Goal: Find specific page/section: Find specific page/section

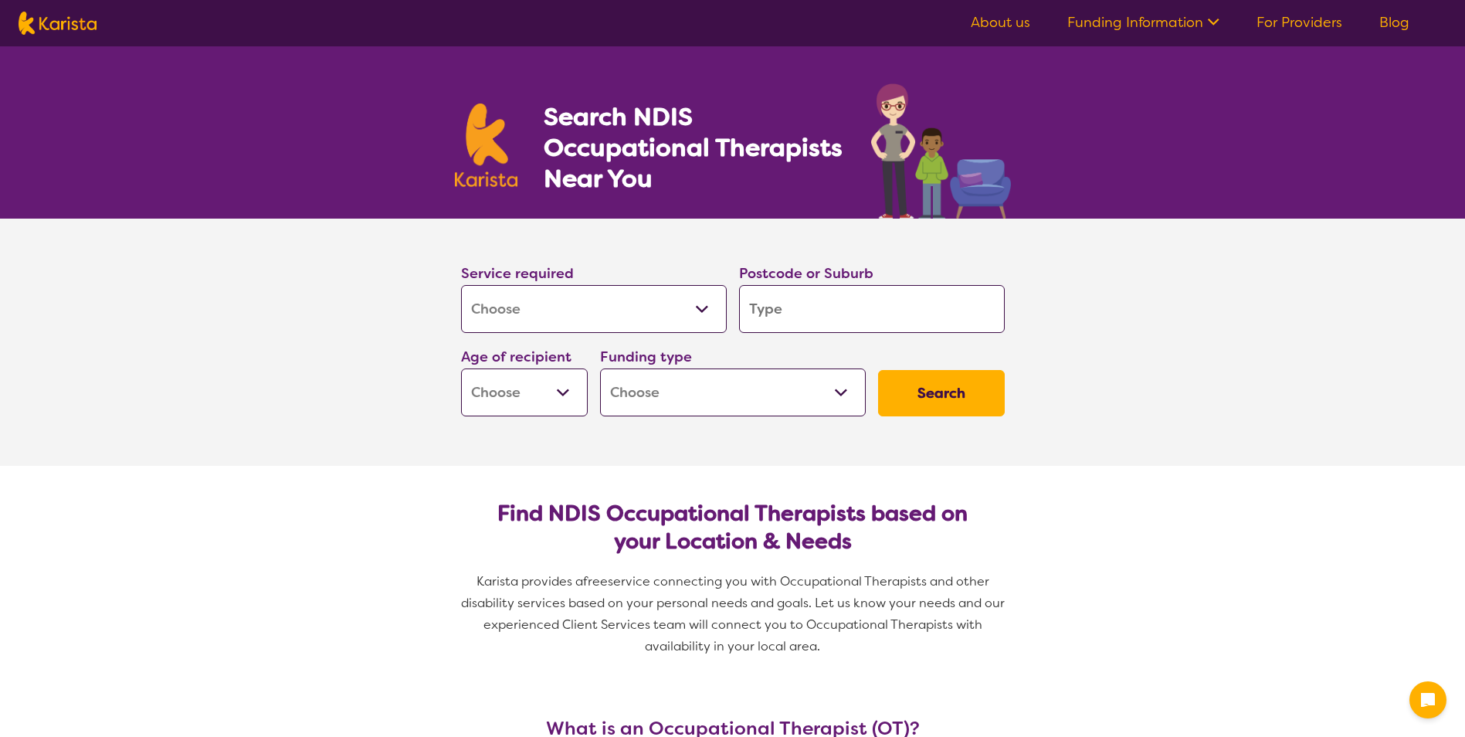
select select "[MEDICAL_DATA]"
click at [787, 303] on input "search" at bounding box center [872, 309] width 266 height 48
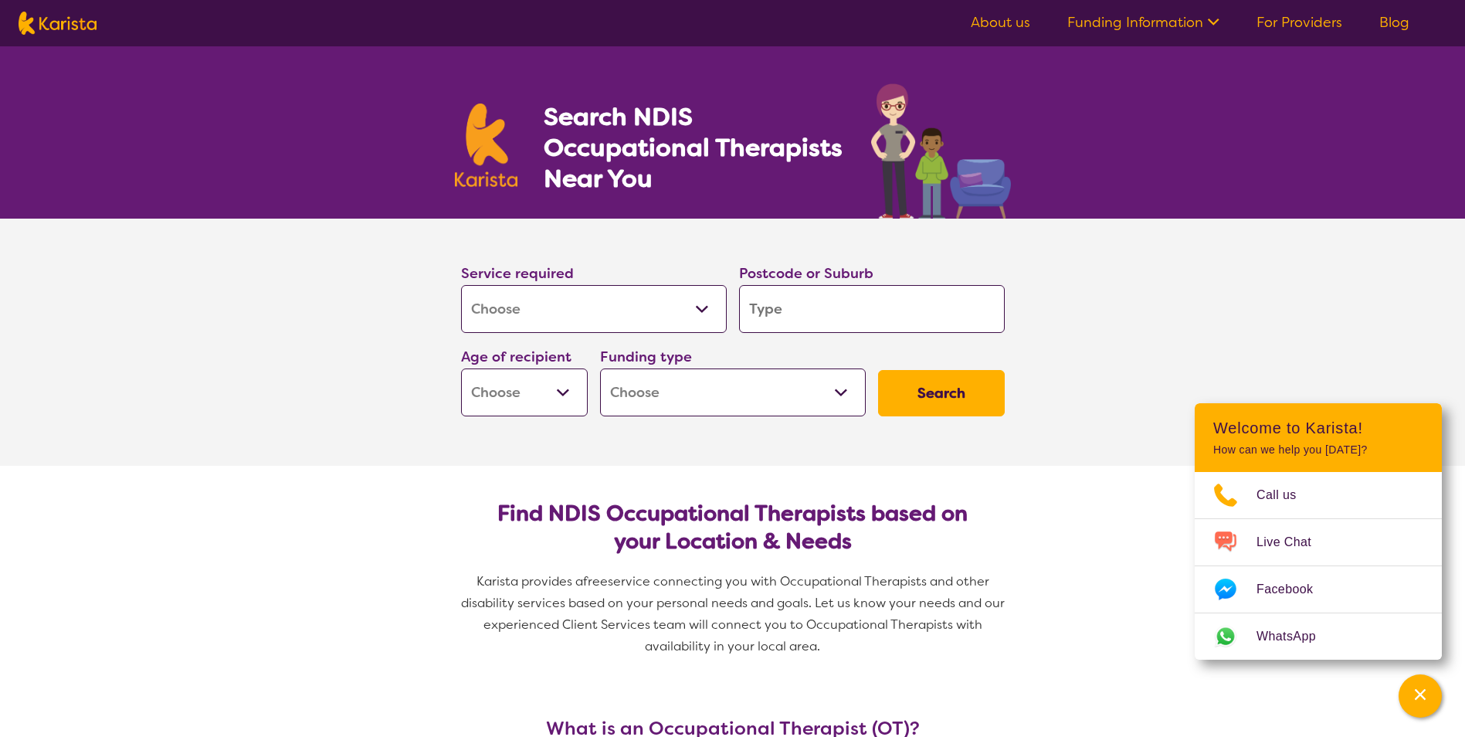
type input "2"
type input "23"
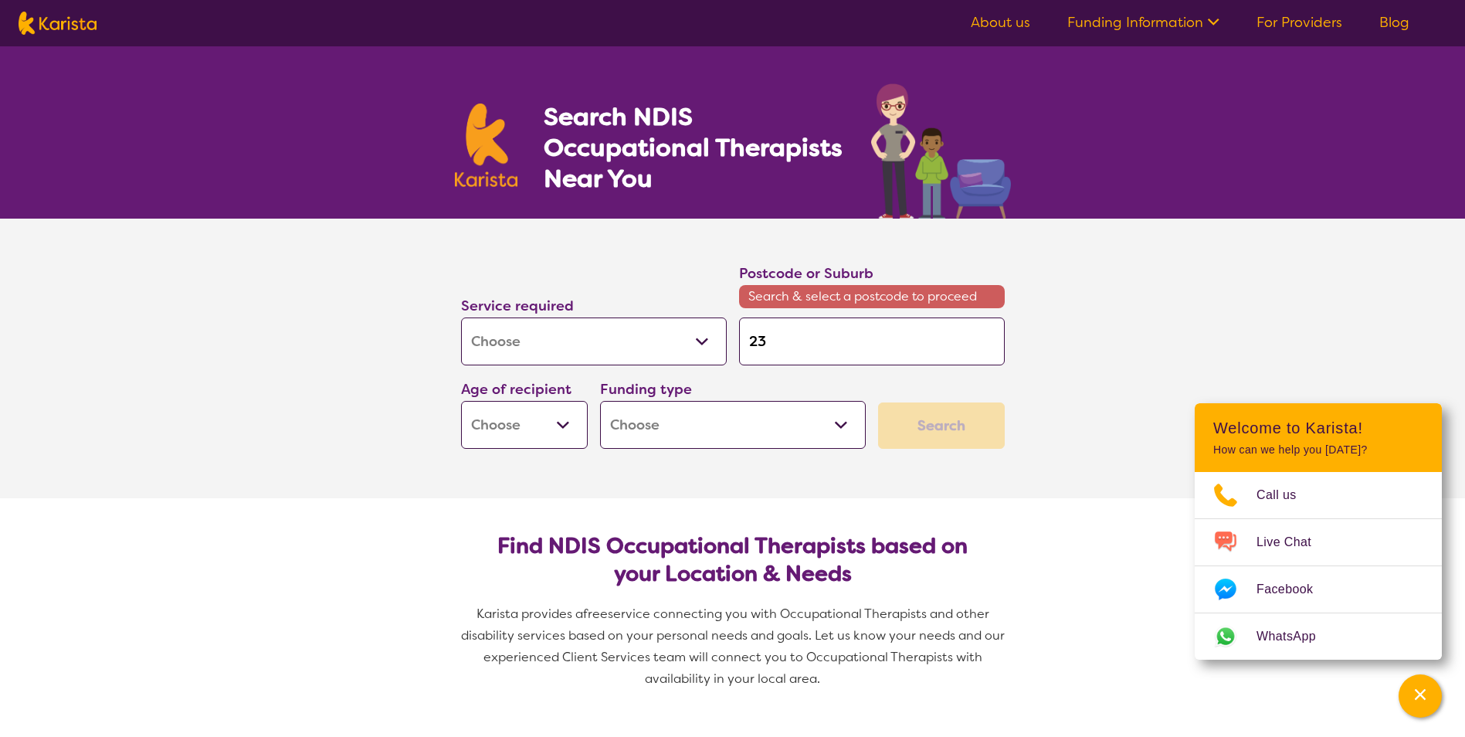
type input "230"
type input "2300"
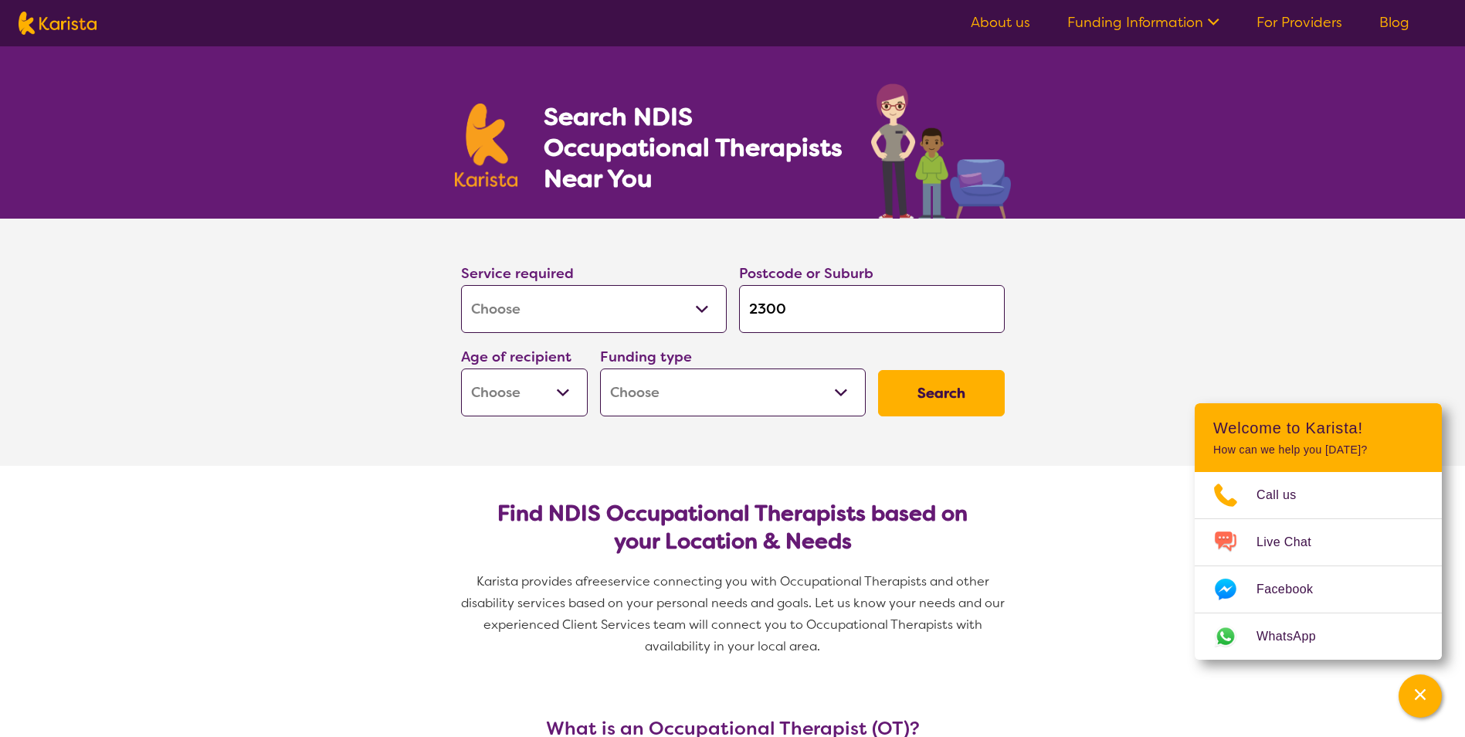
type input "2300"
click at [878, 370] on button "Search" at bounding box center [941, 393] width 127 height 46
click at [513, 395] on select "Early Childhood - 0 to 9 Child - 10 to 11 Adolescent - 12 to 17 Adult - 18 to 6…" at bounding box center [524, 392] width 127 height 48
select select "AD"
click at [461, 368] on select "Early Childhood - 0 to 9 Child - 10 to 11 Adolescent - 12 to 17 Adult - 18 to 6…" at bounding box center [524, 392] width 127 height 48
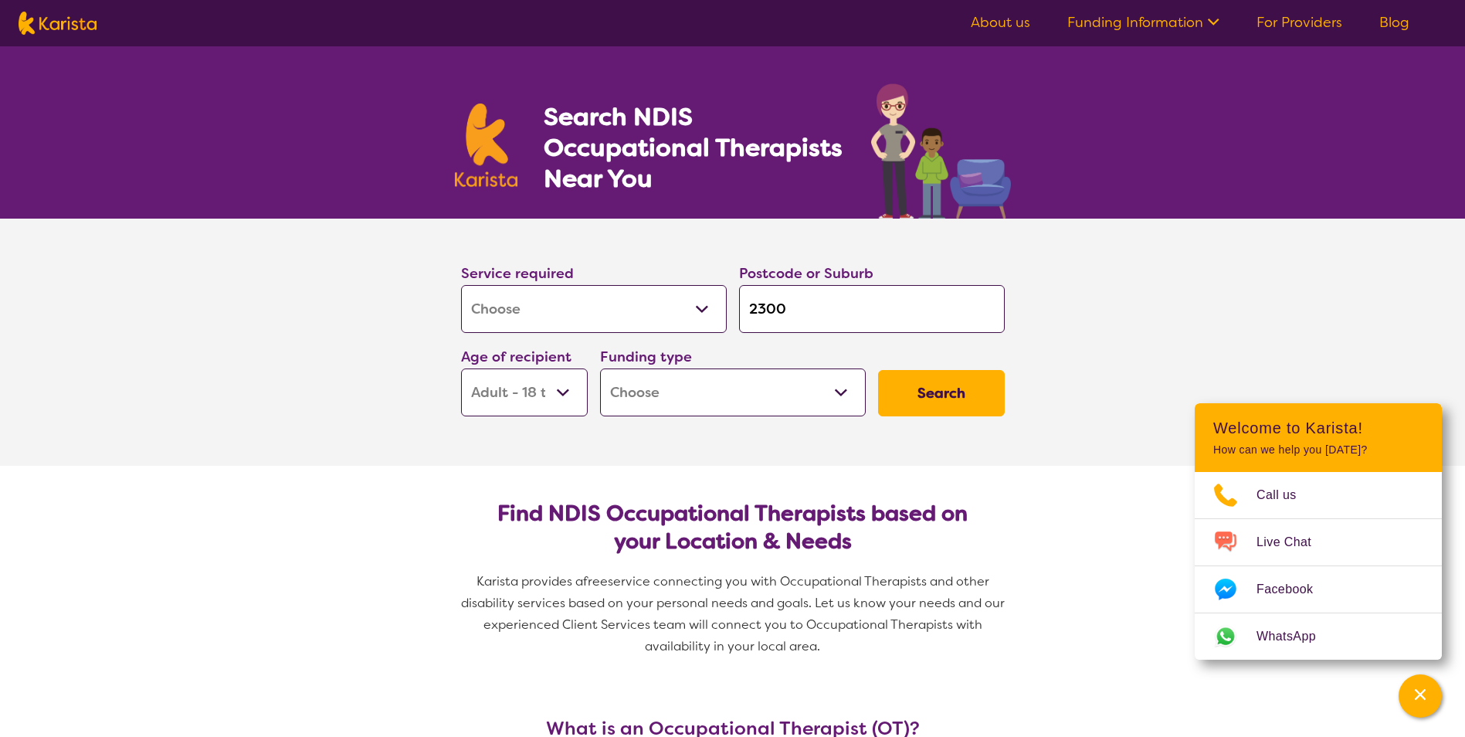
select select "AD"
click at [581, 381] on select "Early Childhood - 0 to 9 Child - 10 to 11 Adolescent - 12 to 17 Adult - 18 to 6…" at bounding box center [524, 392] width 127 height 48
select select "AS"
click at [461, 368] on select "Early Childhood - 0 to 9 Child - 10 to 11 Adolescent - 12 to 17 Adult - 18 to 6…" at bounding box center [524, 392] width 127 height 48
select select "AS"
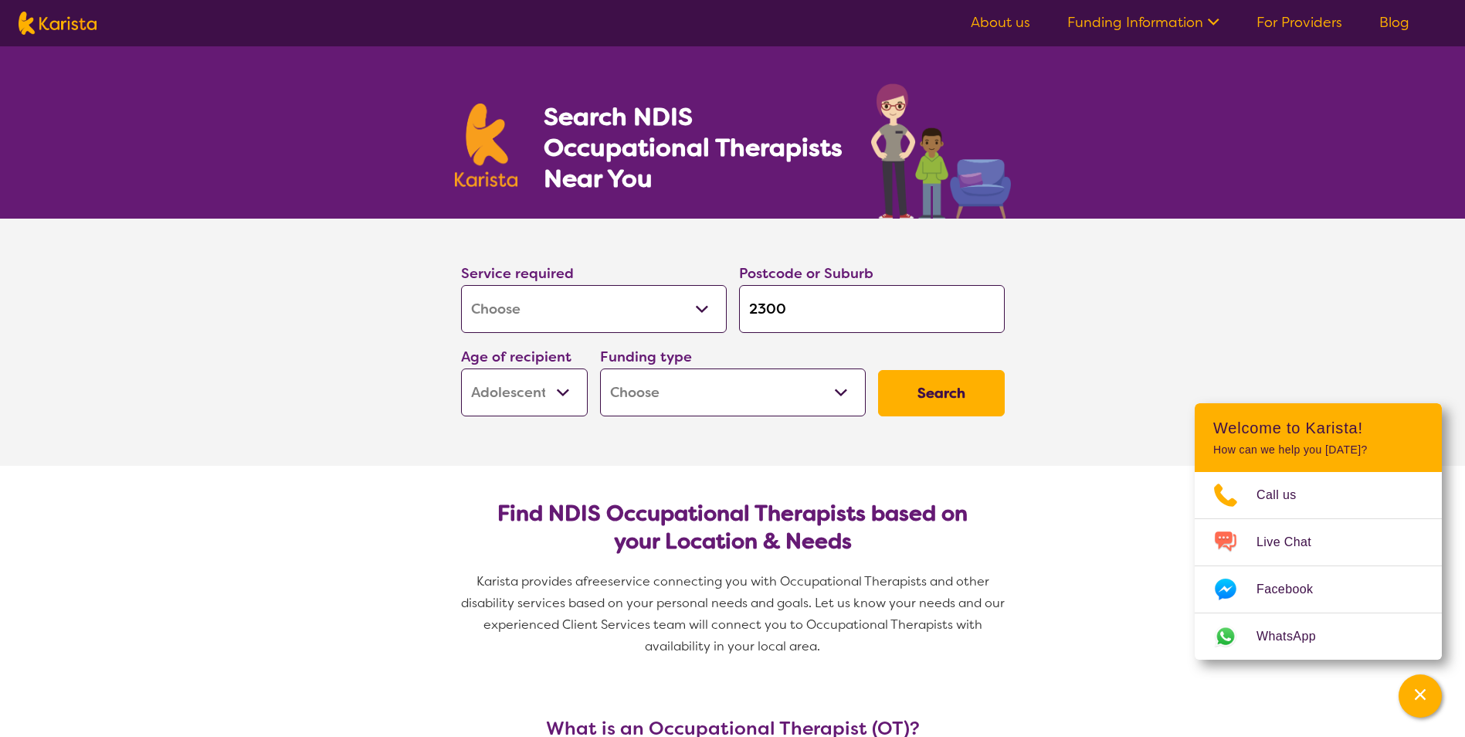
click at [822, 379] on select "Home Care Package (HCP) National Disability Insurance Scheme (NDIS) I don't know" at bounding box center [733, 392] width 266 height 48
select select "NDIS"
click at [600, 368] on select "Home Care Package (HCP) National Disability Insurance Scheme (NDIS) I don't know" at bounding box center [733, 392] width 266 height 48
select select "NDIS"
click at [977, 366] on div "Search" at bounding box center [941, 393] width 139 height 59
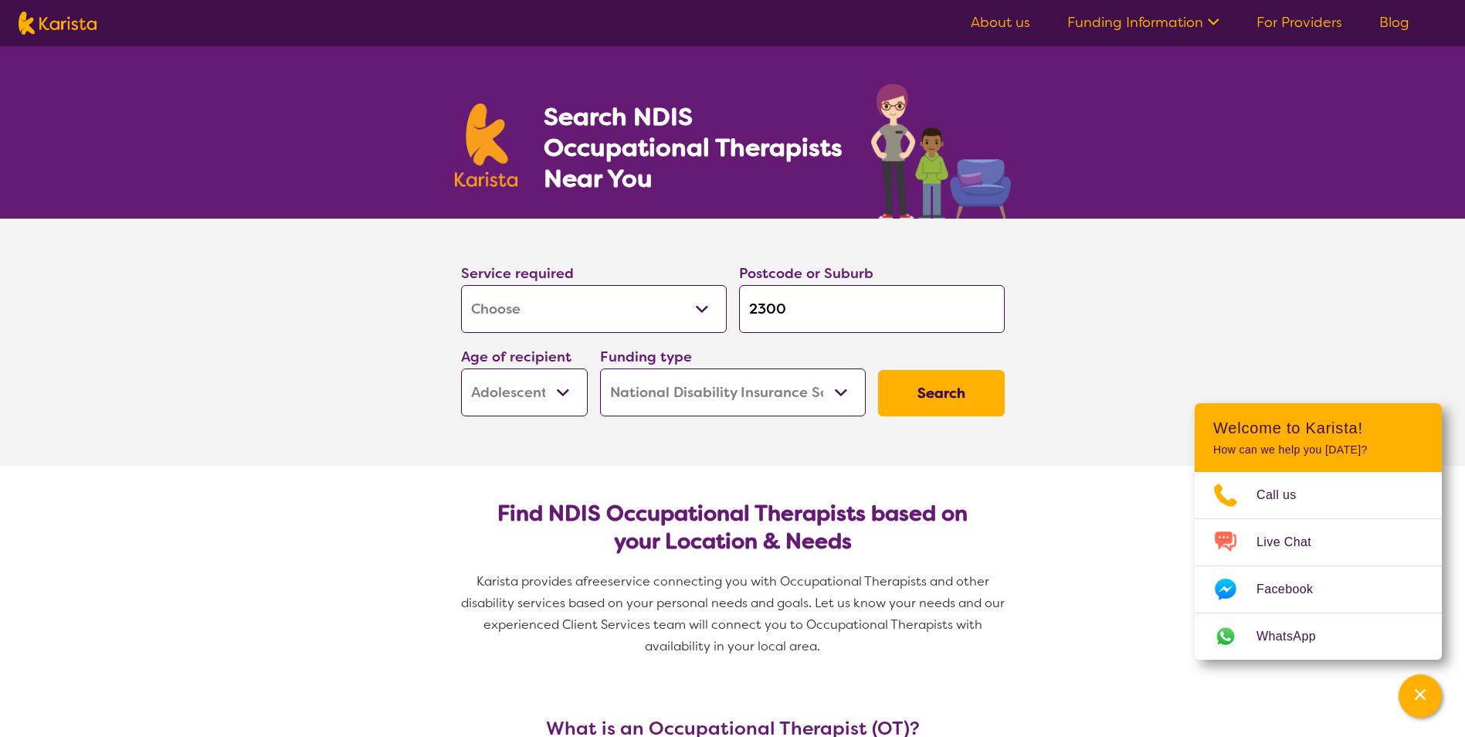
click at [954, 394] on button "Search" at bounding box center [941, 393] width 127 height 46
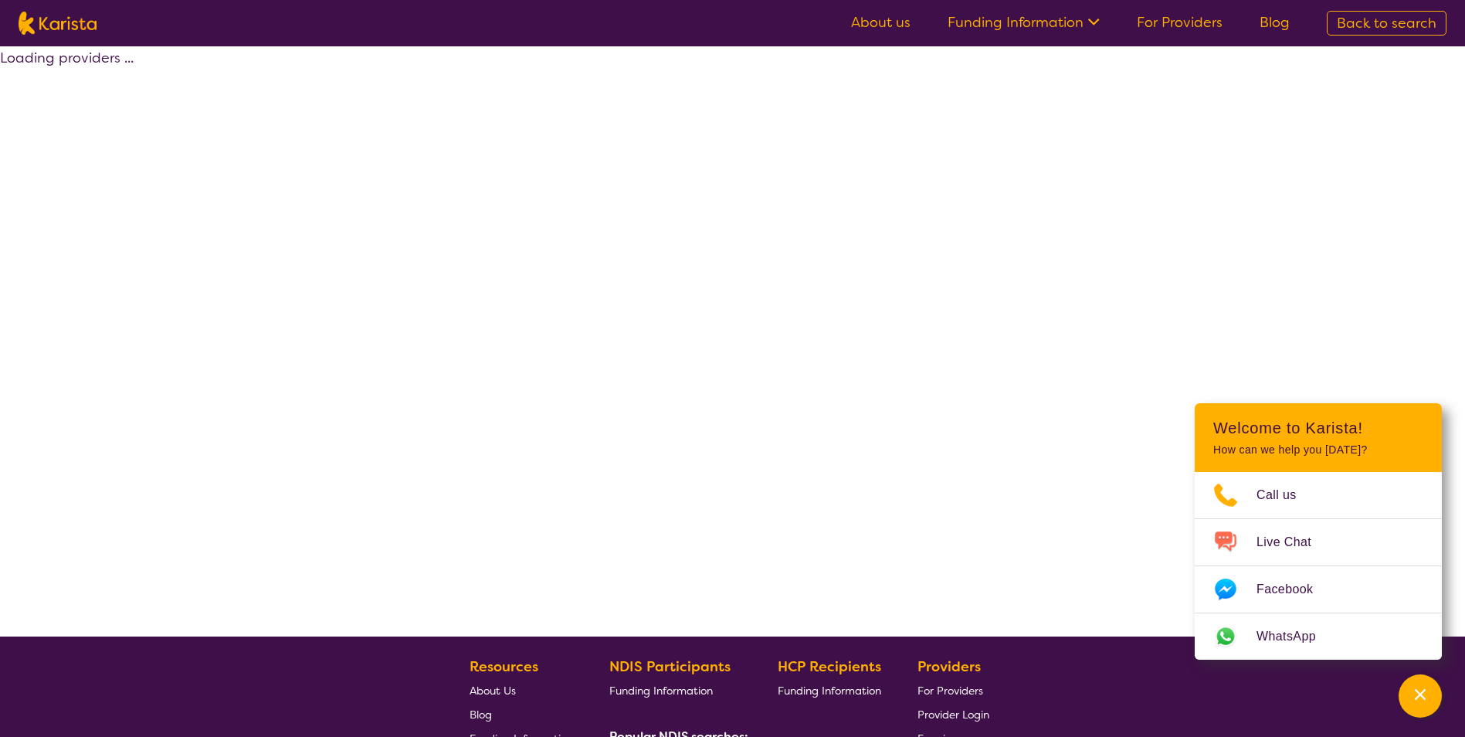
select select "by_score"
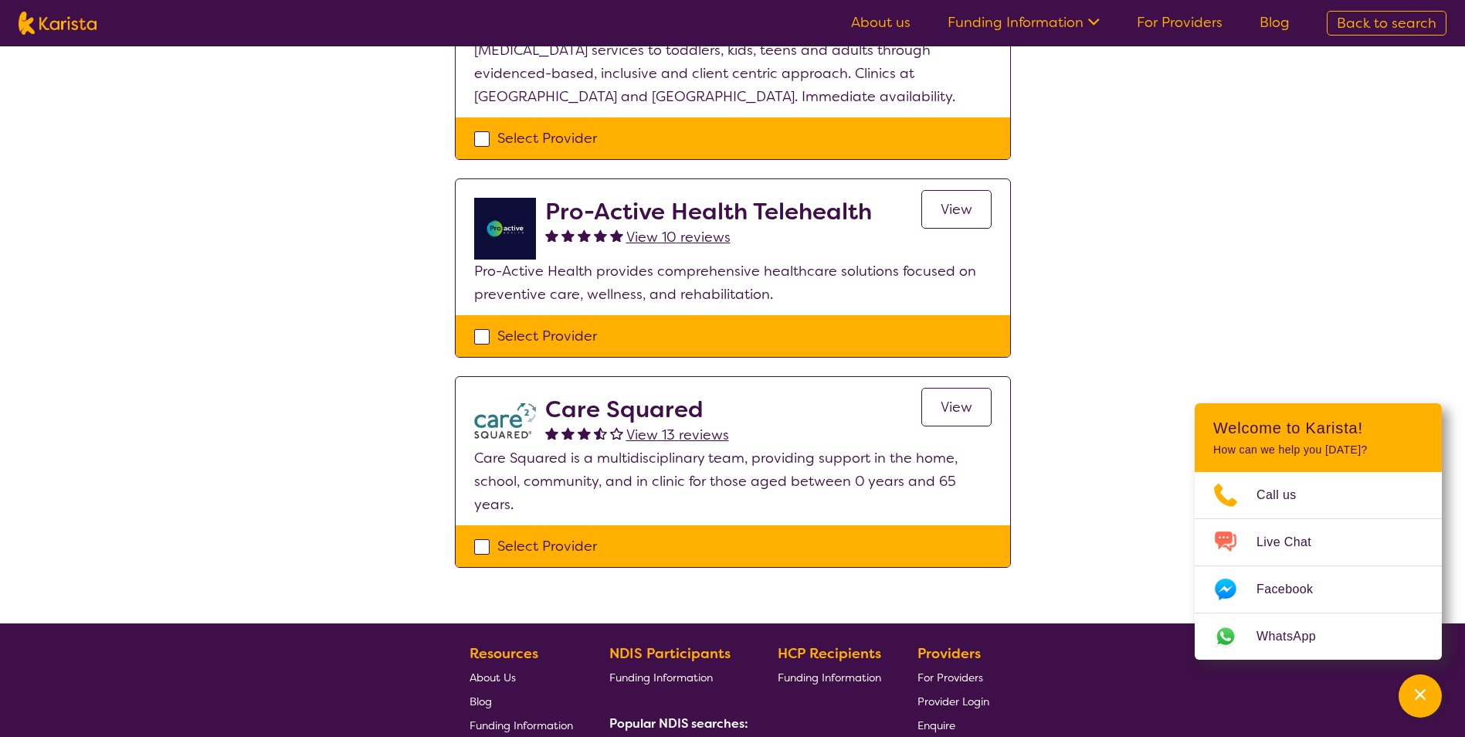
scroll to position [70, 0]
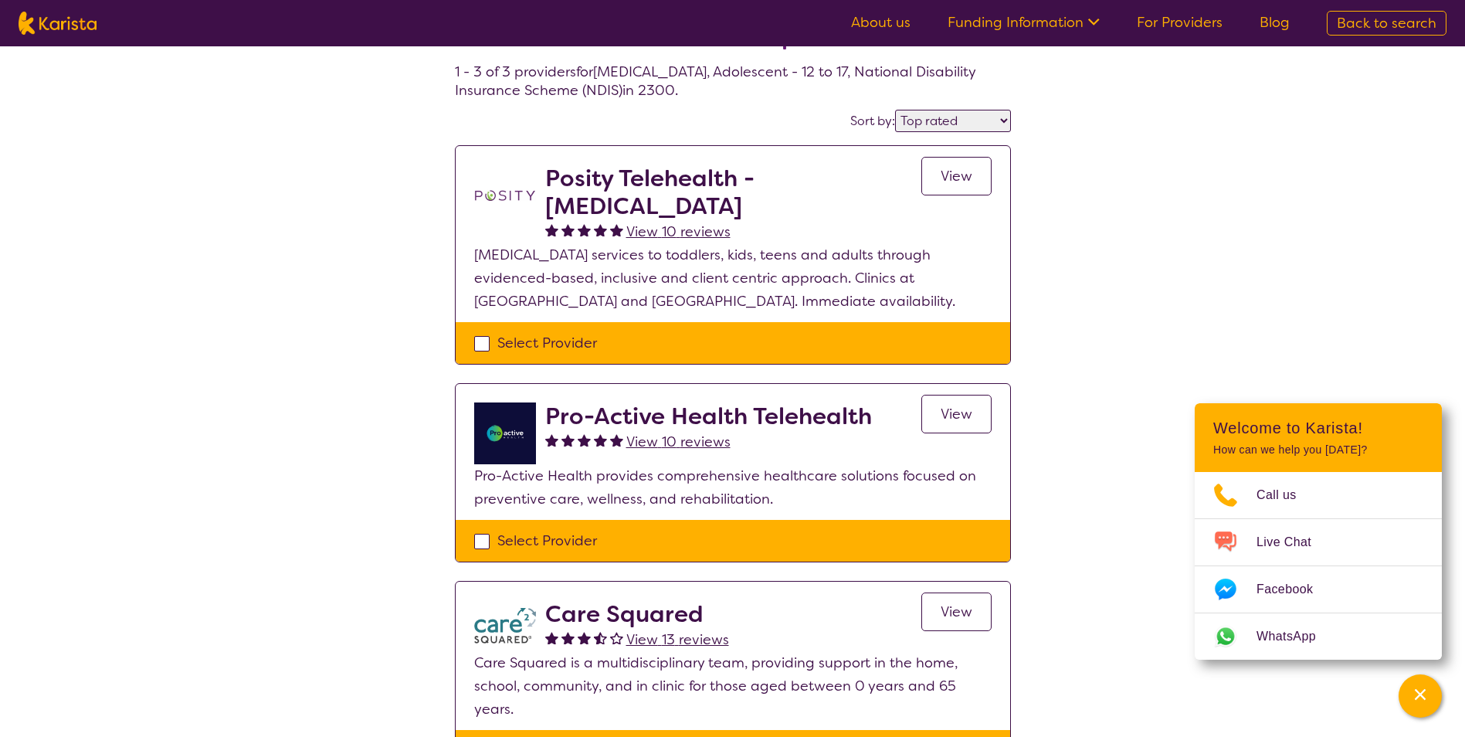
click at [956, 188] on link "View" at bounding box center [956, 176] width 70 height 39
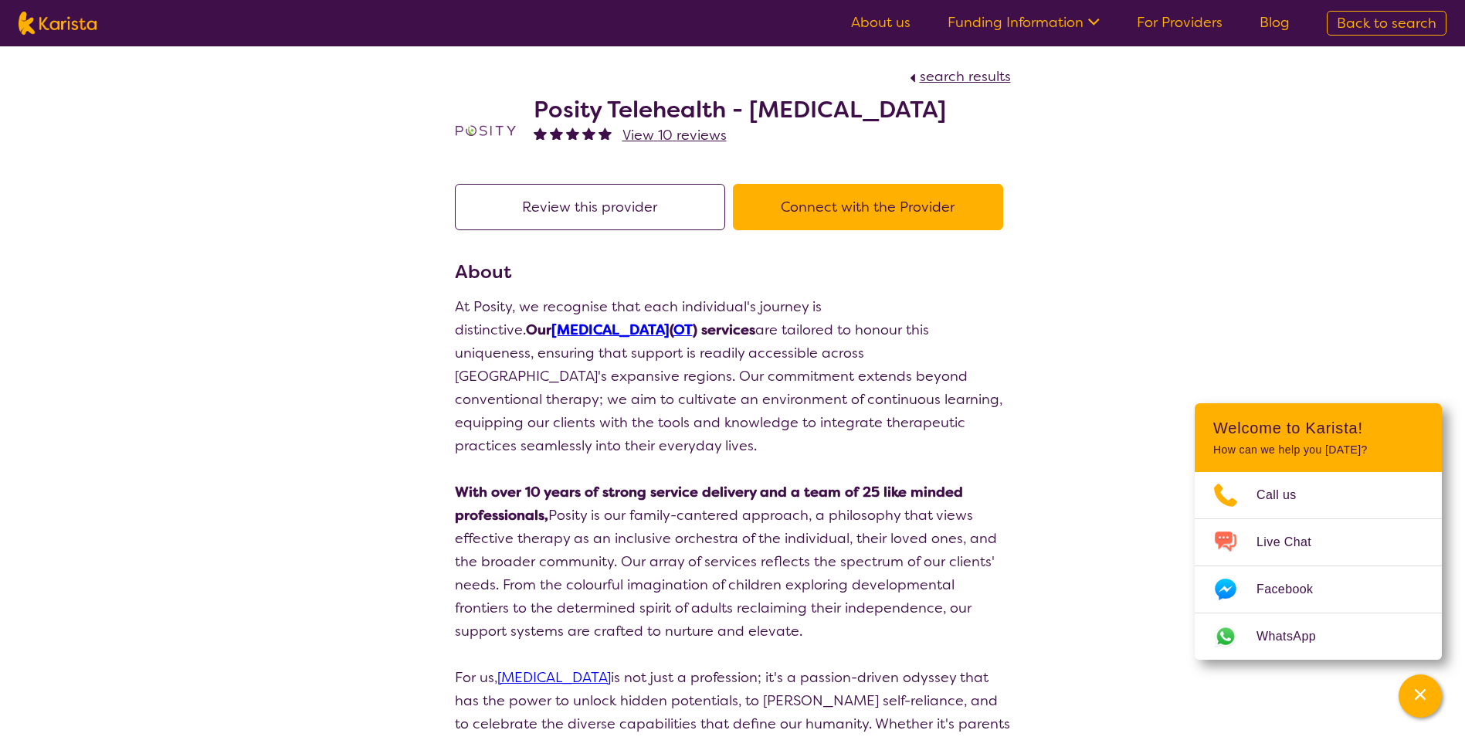
click at [866, 191] on button "Connect with the Provider" at bounding box center [868, 207] width 270 height 46
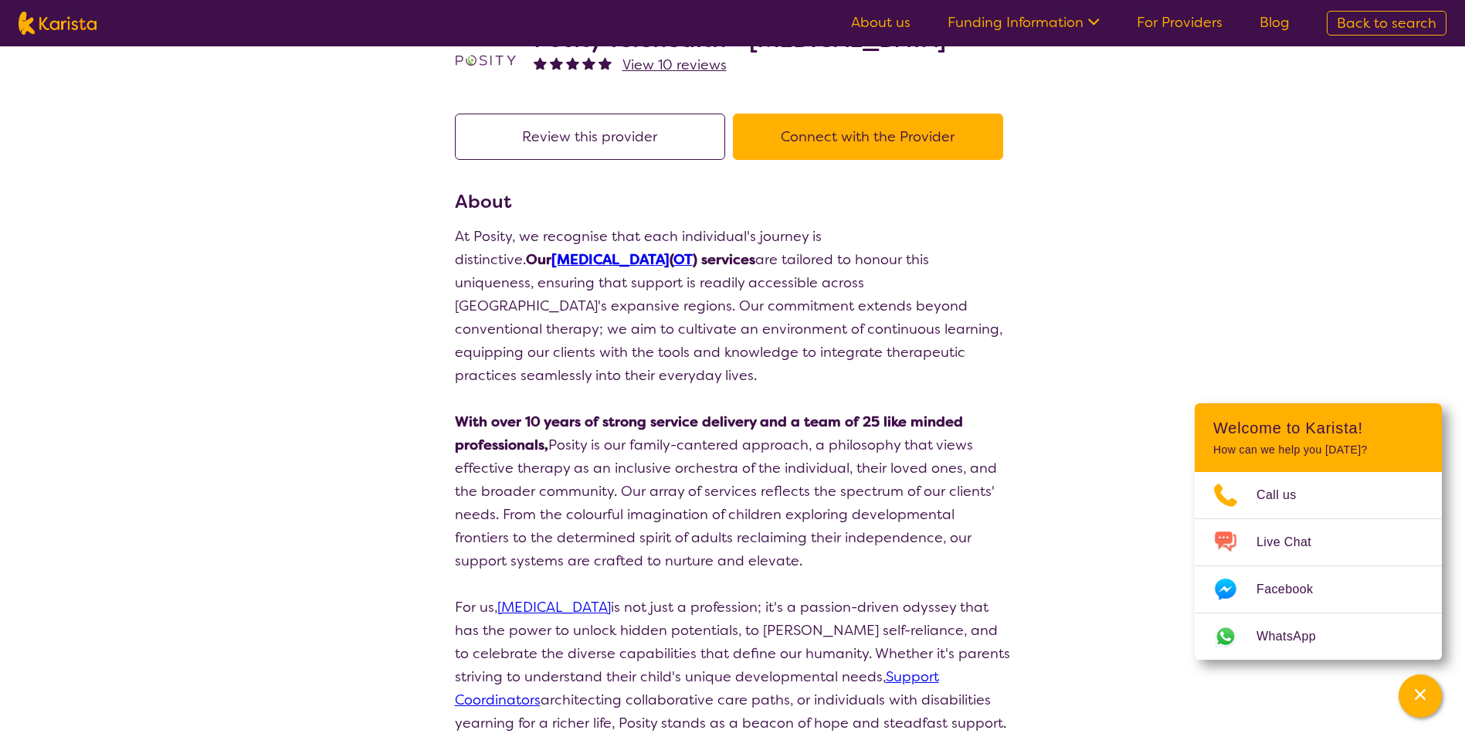
select select "by_score"
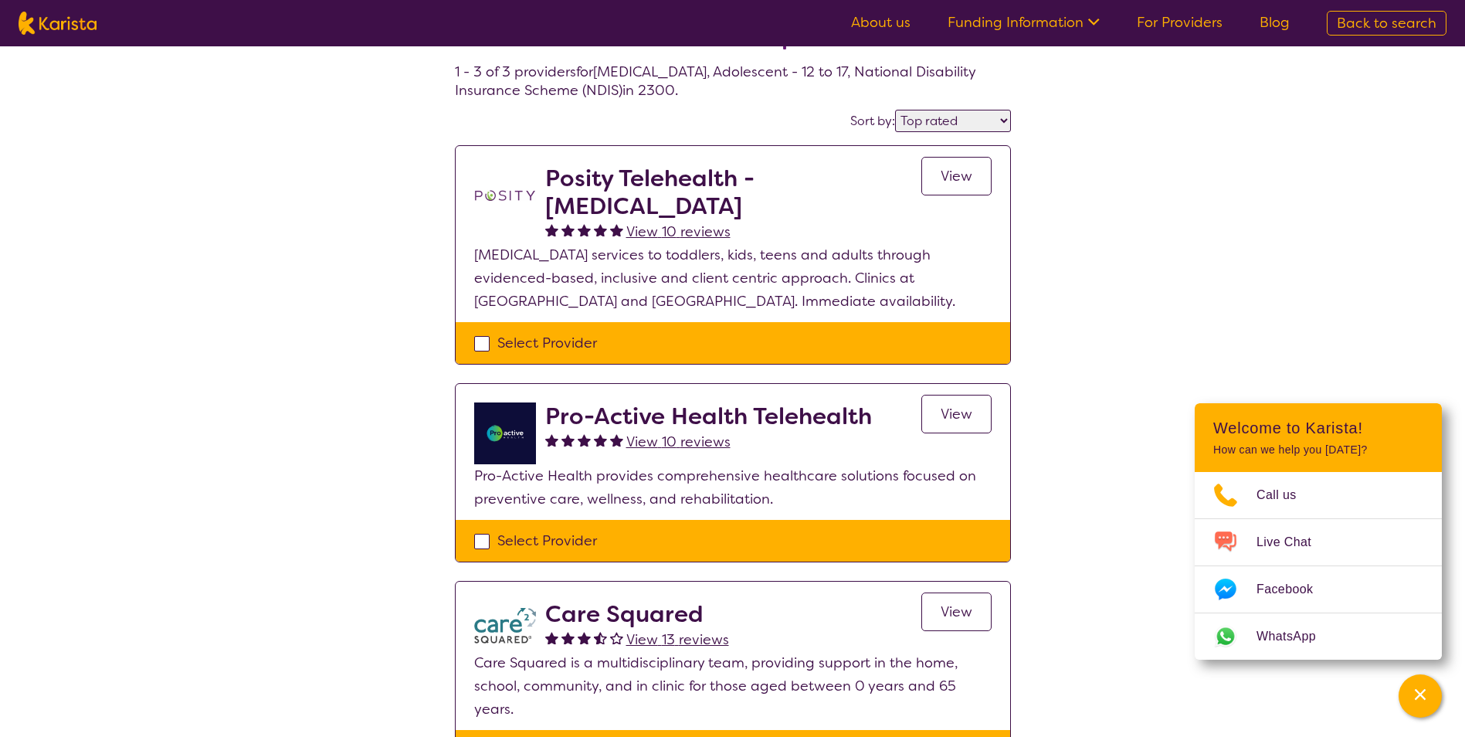
drag, startPoint x: 631, startPoint y: 202, endPoint x: 547, endPoint y: 159, distance: 93.6
click at [547, 159] on section "Posity Telehealth - [MEDICAL_DATA] View 10 reviews View [MEDICAL_DATA] services…" at bounding box center [733, 234] width 554 height 176
click at [215, 225] on div "Select one or more providers and click the 'NEXT' button to proceed 1 - 3 of 3 …" at bounding box center [732, 402] width 1465 height 852
drag, startPoint x: 826, startPoint y: 418, endPoint x: 544, endPoint y: 425, distance: 282.7
click at [544, 425] on div "Pro-Active Health Telehealth View 10 reviews View" at bounding box center [732, 433] width 517 height 62
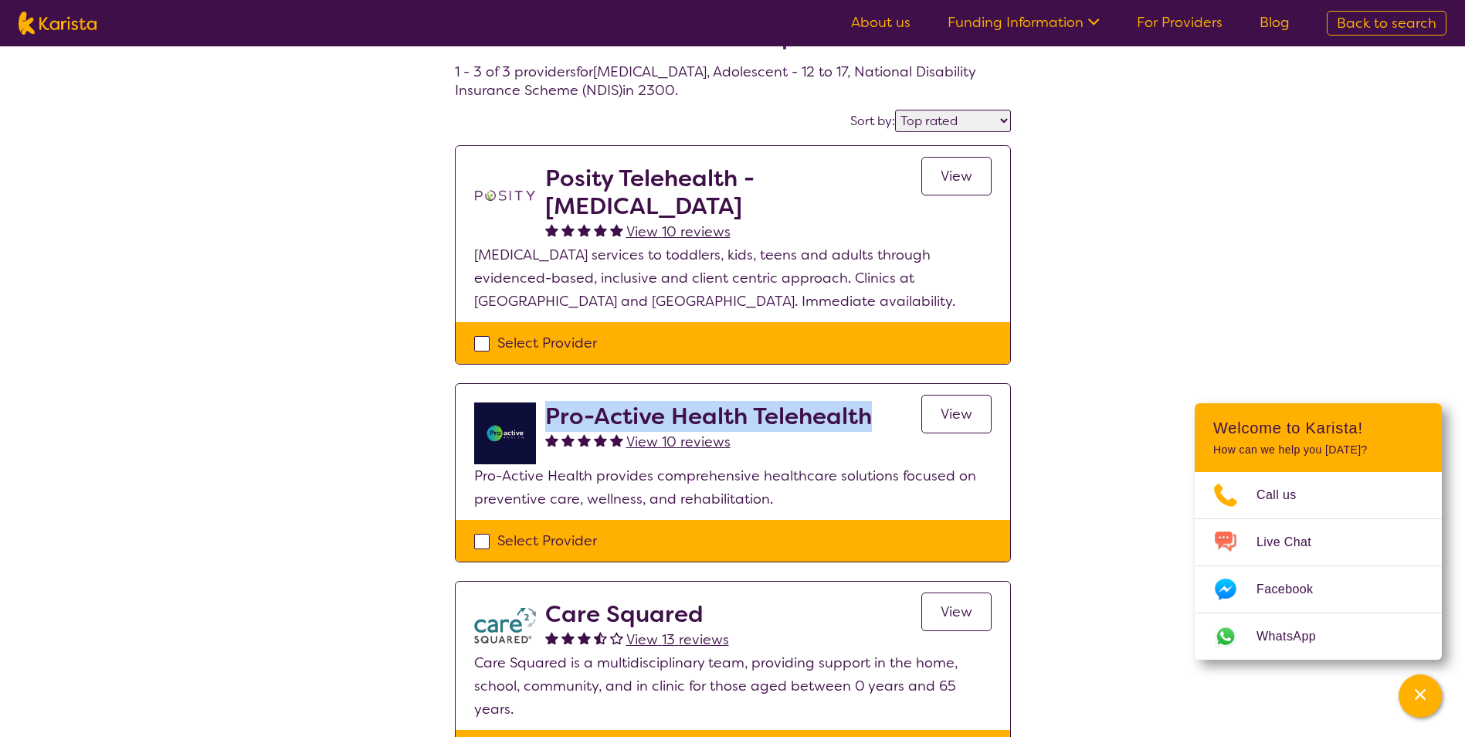
copy h2 "Pro-Active Health Telehealth"
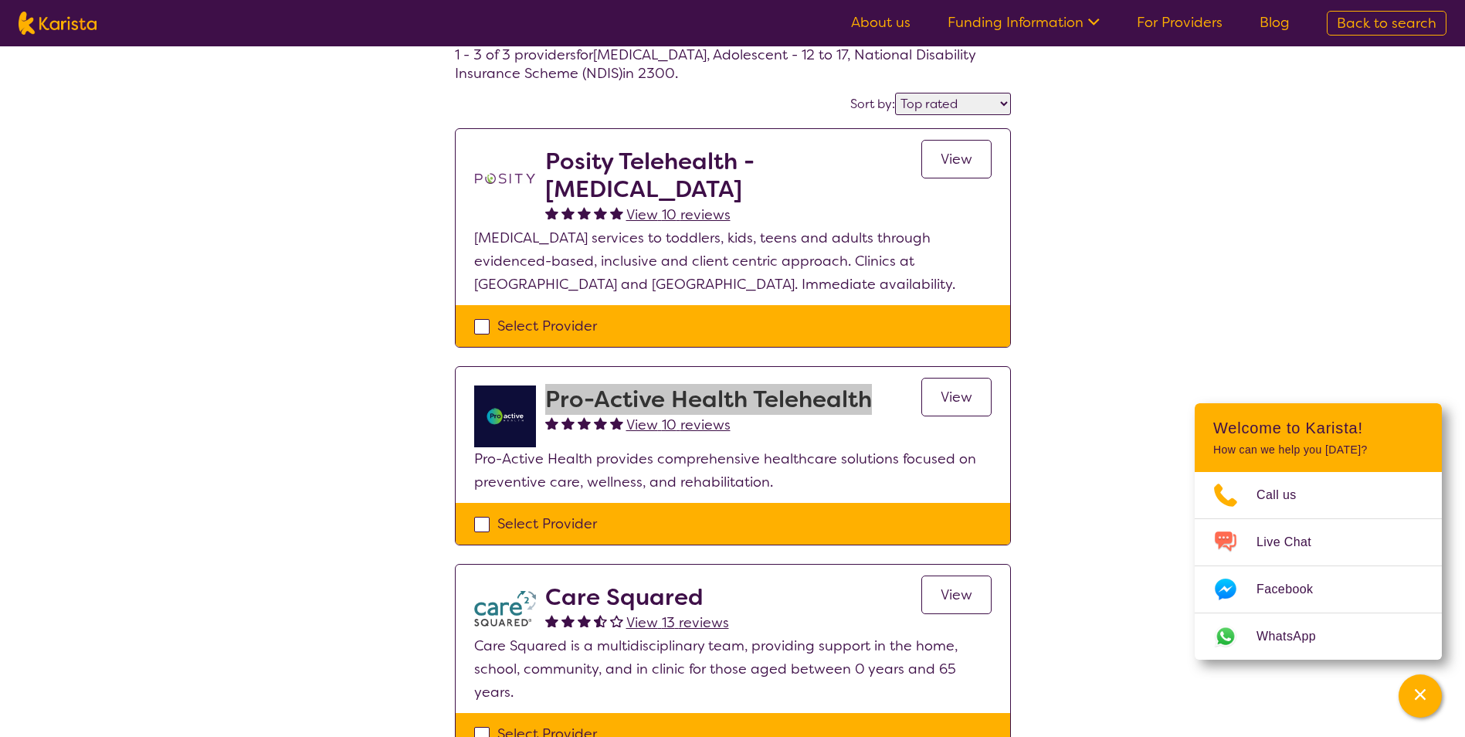
scroll to position [232, 0]
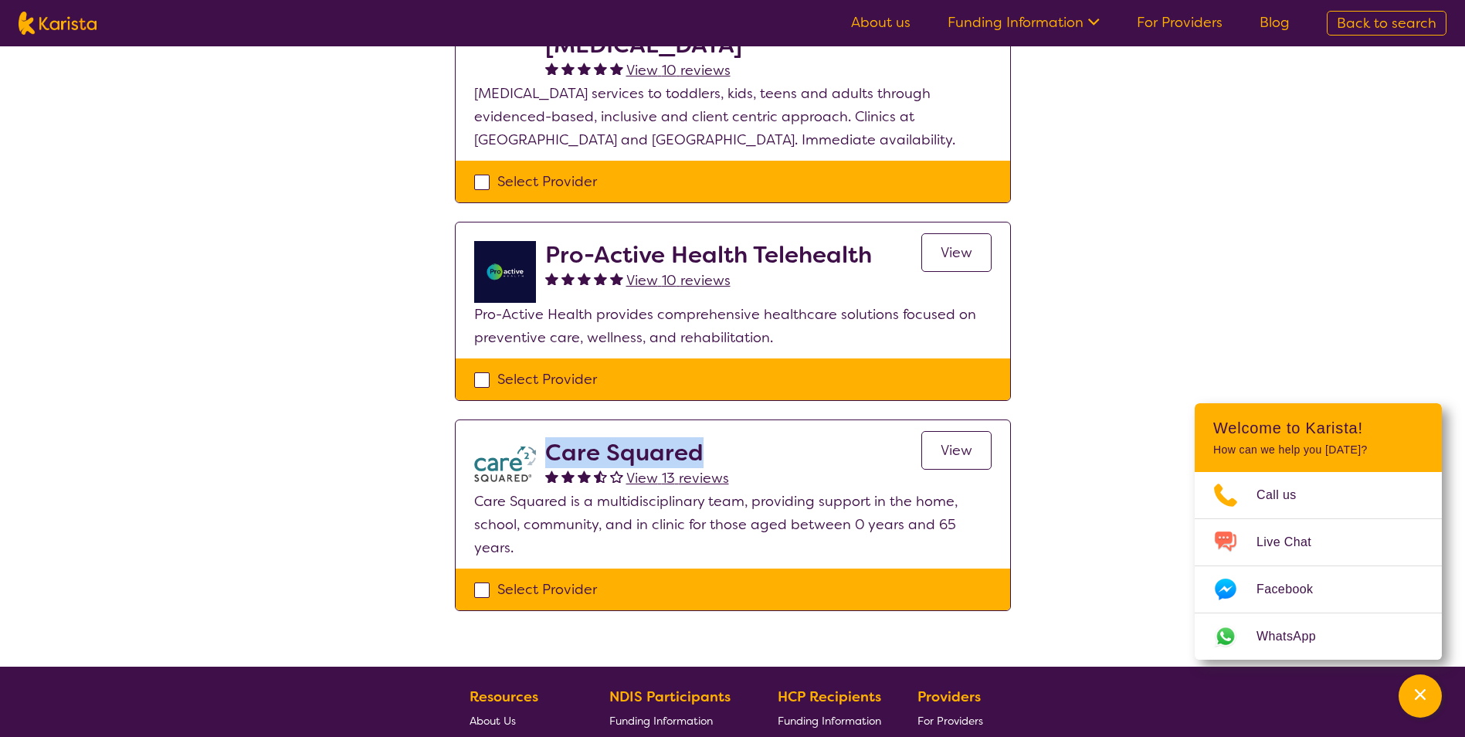
drag, startPoint x: 715, startPoint y: 449, endPoint x: 551, endPoint y: 461, distance: 164.1
click at [551, 461] on div "Care Squared View 13 reviews View" at bounding box center [768, 464] width 446 height 51
copy h2 "Care Squared"
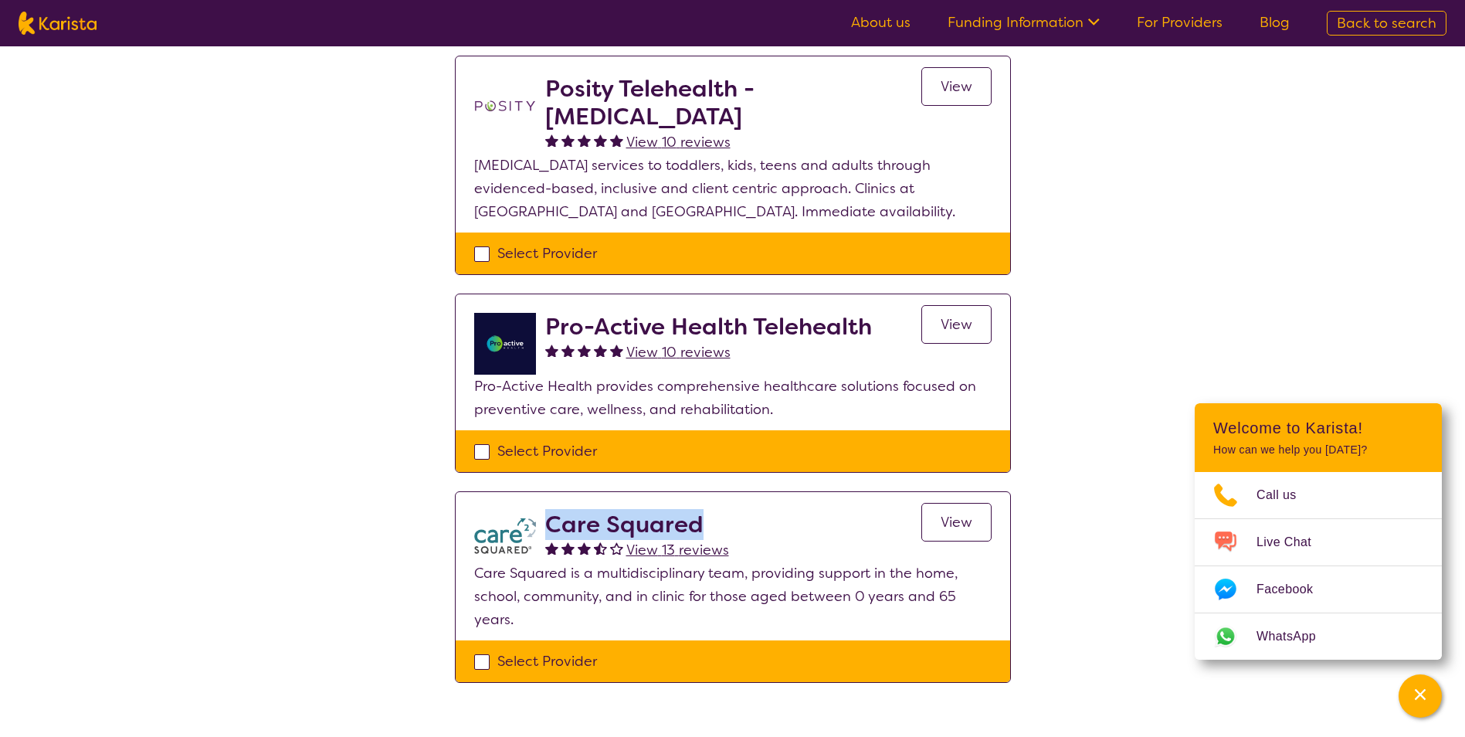
scroll to position [0, 0]
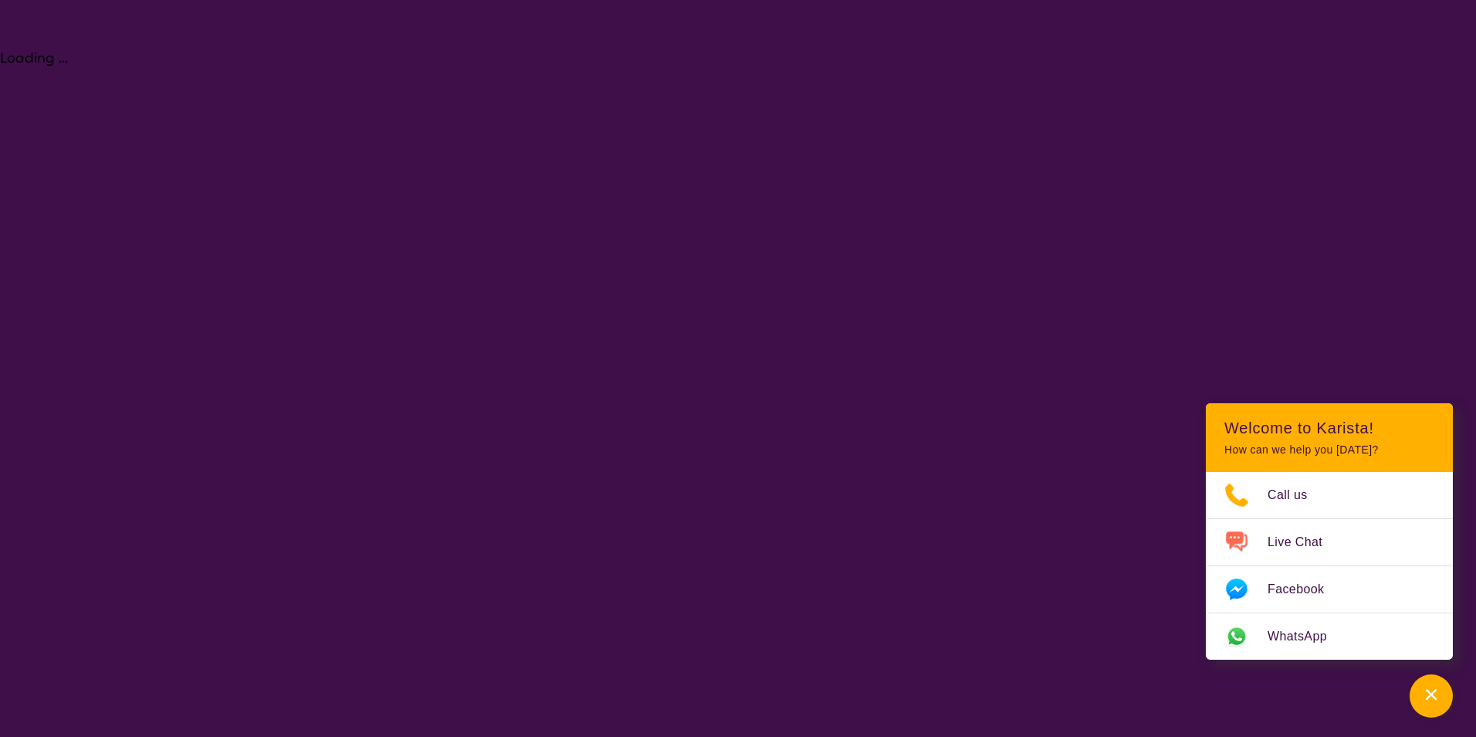
select select "[MEDICAL_DATA]"
select select "AS"
select select "NDIS"
select select "[MEDICAL_DATA]"
select select "AS"
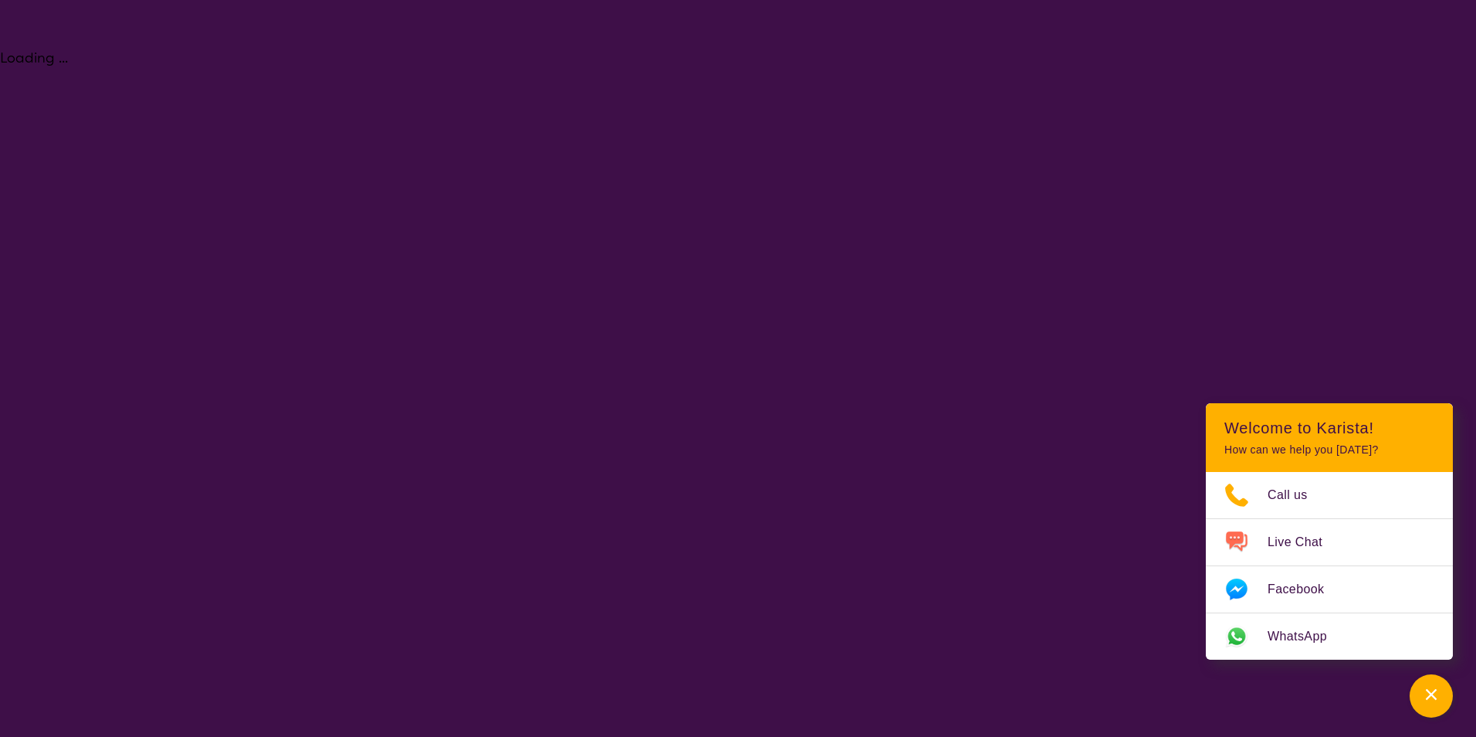
select select "NDIS"
